Goal: Task Accomplishment & Management: Use online tool/utility

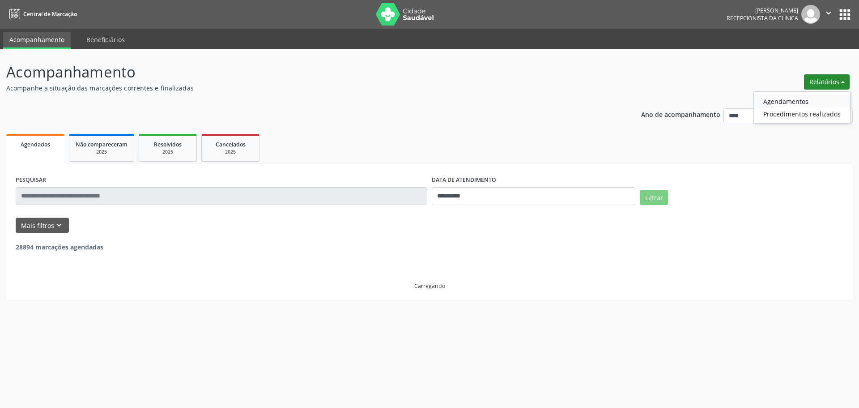
click at [787, 99] on link "Agendamentos" at bounding box center [802, 101] width 96 height 13
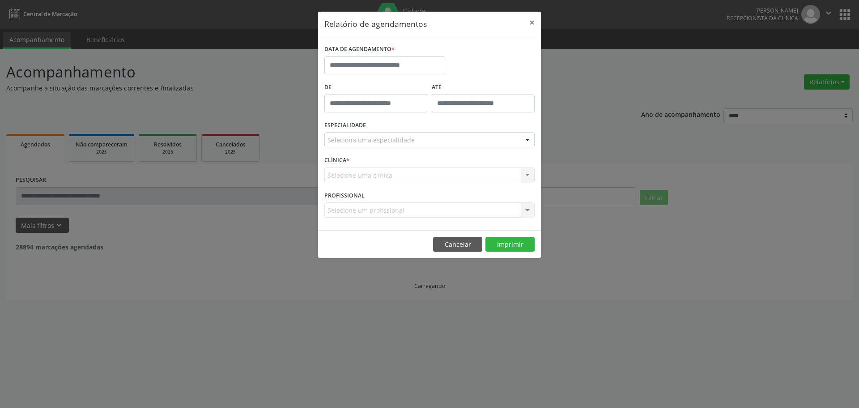
click at [369, 52] on label "DATA DE AGENDAMENTO *" at bounding box center [359, 50] width 70 height 14
click at [373, 60] on input "text" at bounding box center [384, 65] width 121 height 18
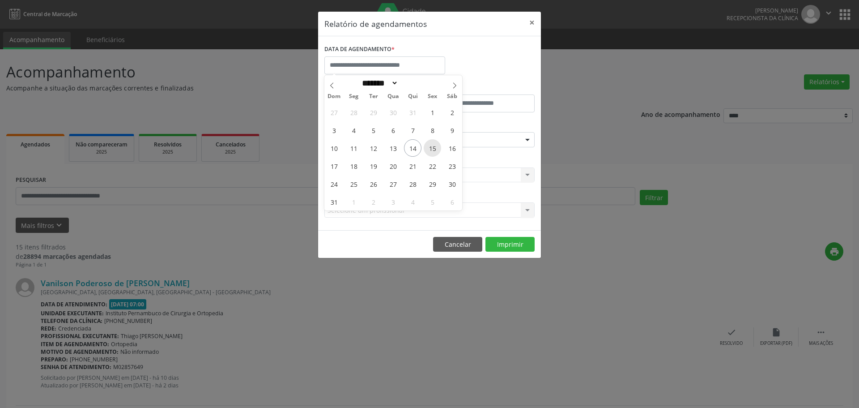
click at [437, 146] on span "15" at bounding box center [432, 147] width 17 height 17
type input "**********"
click at [437, 146] on span "15" at bounding box center [432, 147] width 17 height 17
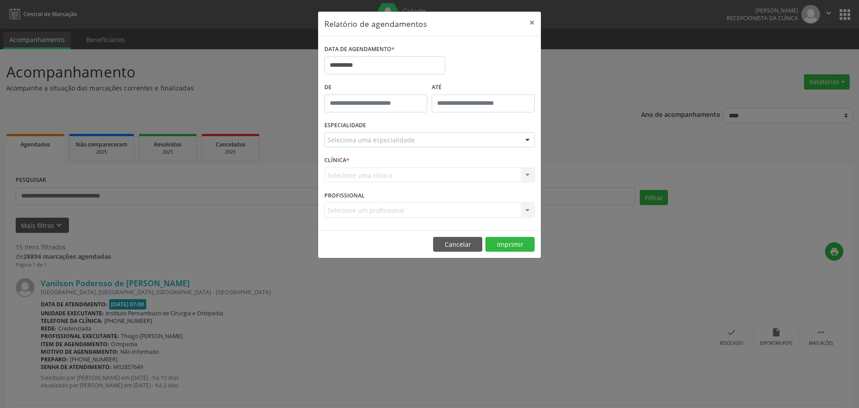
click at [423, 140] on div "Seleciona uma especialidade" at bounding box center [429, 139] width 210 height 15
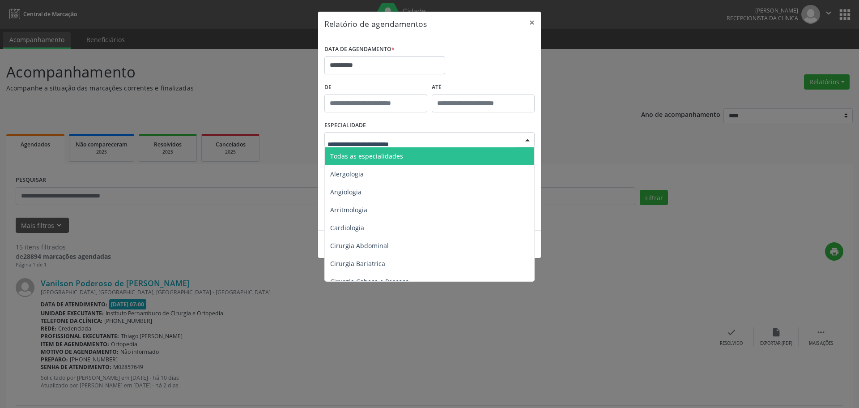
click at [416, 151] on span "Todas as especialidades" at bounding box center [430, 156] width 211 height 18
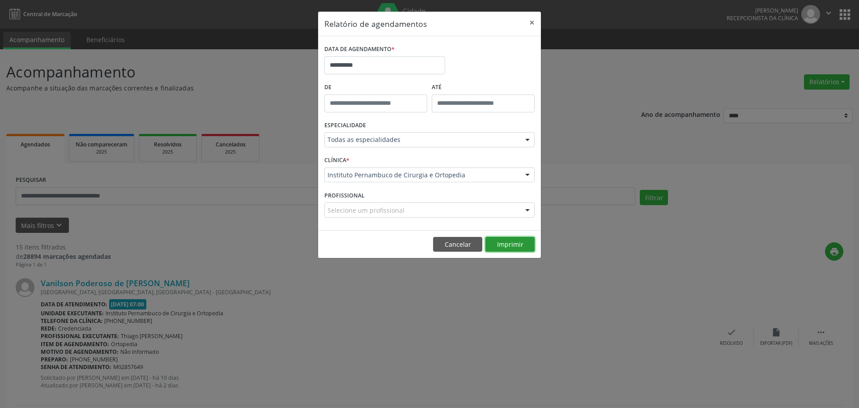
click at [506, 243] on button "Imprimir" at bounding box center [510, 244] width 49 height 15
